Goal: Information Seeking & Learning: Learn about a topic

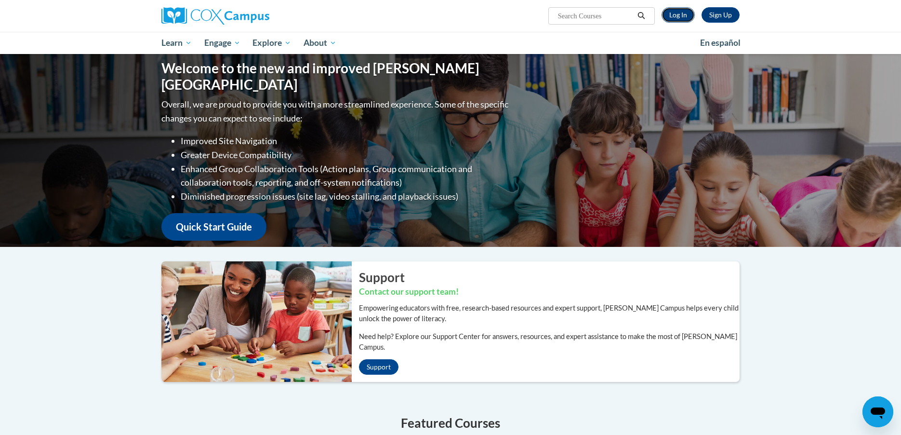
click at [684, 10] on link "Log In" at bounding box center [678, 14] width 33 height 15
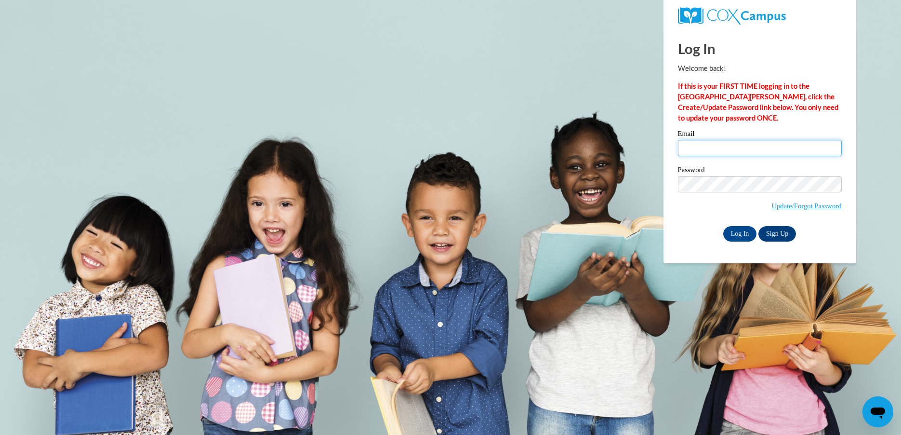
click at [708, 149] on input "Email" at bounding box center [760, 148] width 164 height 16
type input "jarmuzam@wauwatosa.k12.wi.us"
click at [743, 231] on input "Log In" at bounding box center [740, 233] width 34 height 15
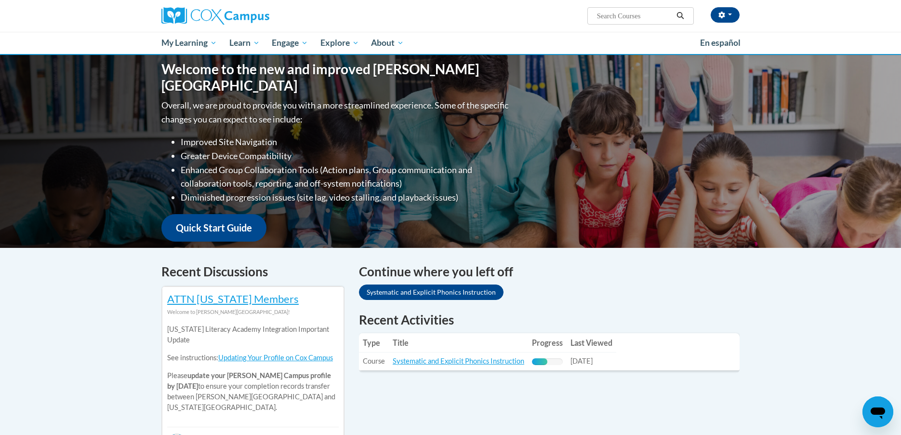
scroll to position [94, 0]
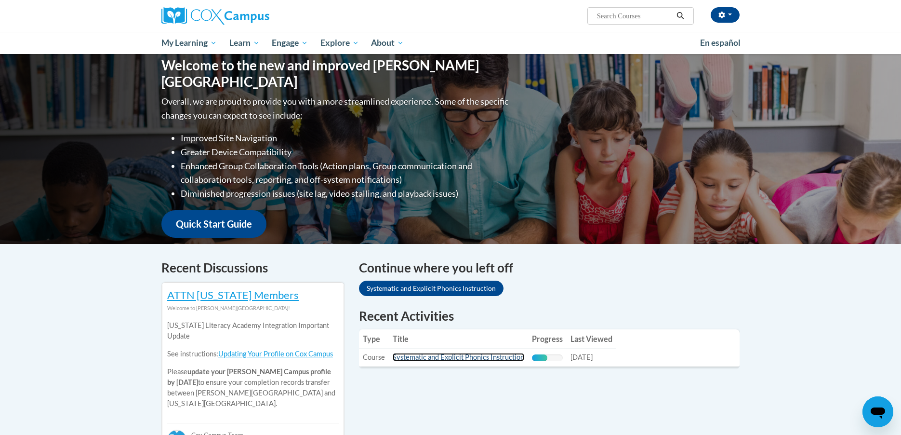
click at [480, 357] on link "Systematic and Explicit Phonics Instruction" at bounding box center [459, 357] width 132 height 8
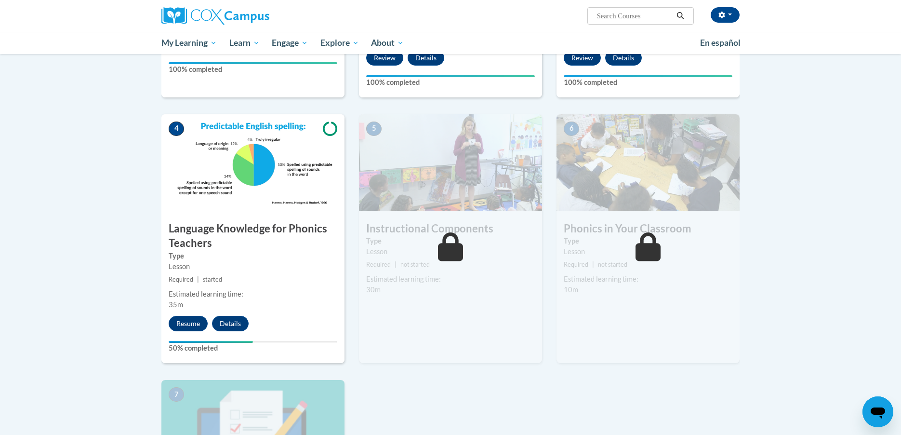
scroll to position [396, 0]
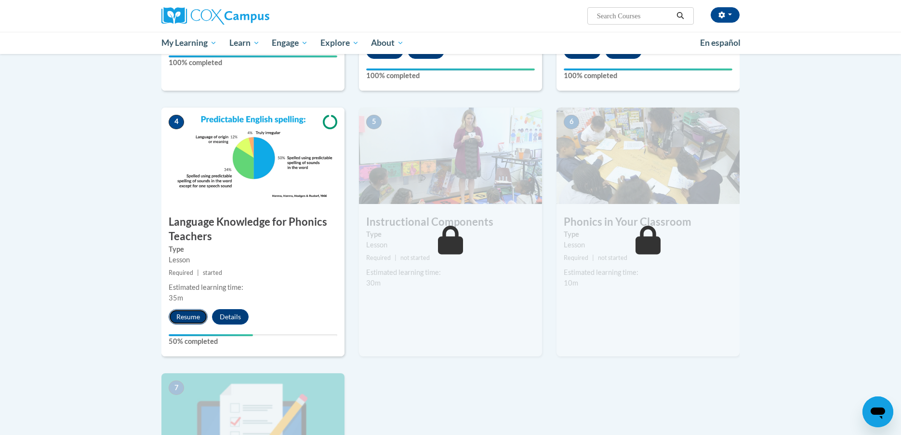
click at [196, 320] on button "Resume" at bounding box center [188, 316] width 39 height 15
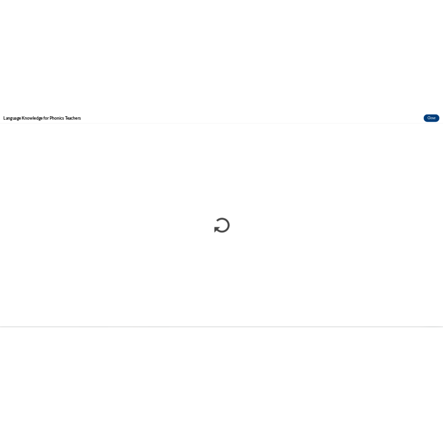
scroll to position [0, 0]
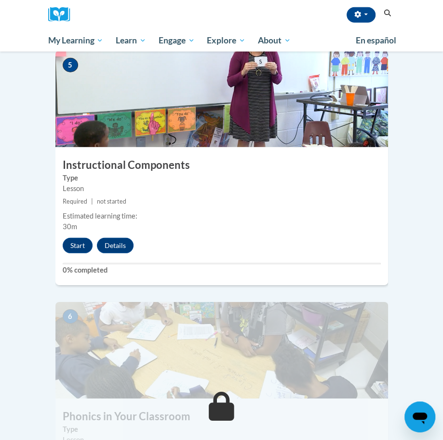
scroll to position [1269, 0]
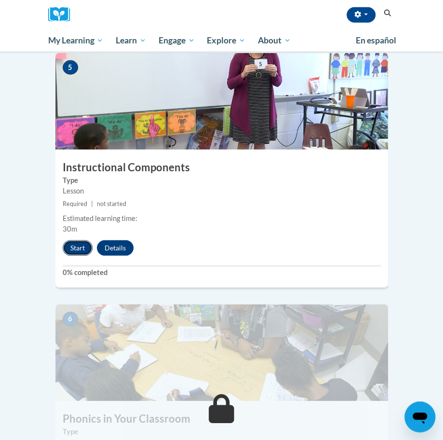
click at [66, 240] on button "Start" at bounding box center [78, 247] width 30 height 15
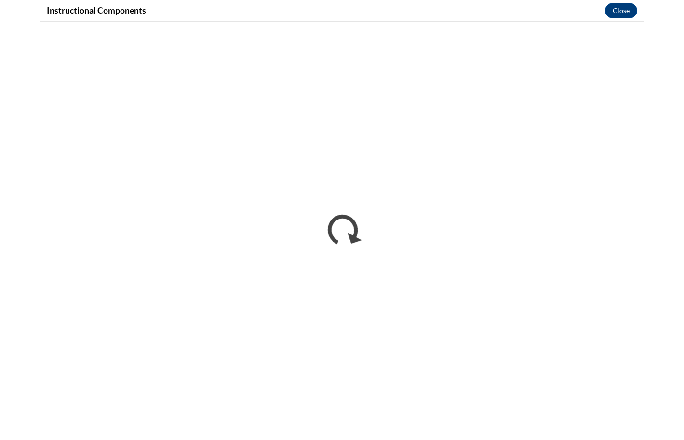
scroll to position [795, 0]
